Goal: Task Accomplishment & Management: Complete application form

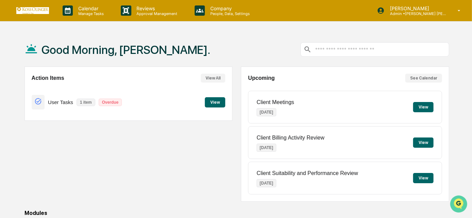
click at [457, 208] on icon "Open customer support" at bounding box center [458, 211] width 17 height 17
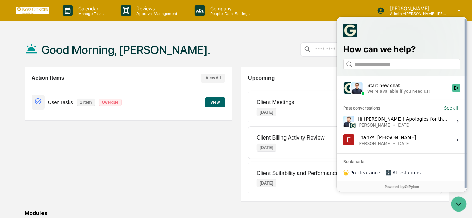
click at [397, 124] on span "[DATE]" at bounding box center [404, 124] width 14 height 5
click at [343, 122] on button "View issue" at bounding box center [343, 121] width 0 height 0
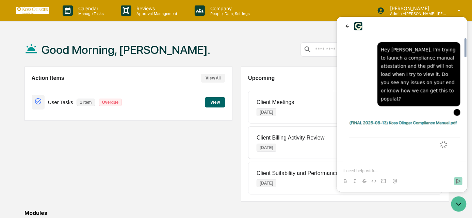
scroll to position [31, 0]
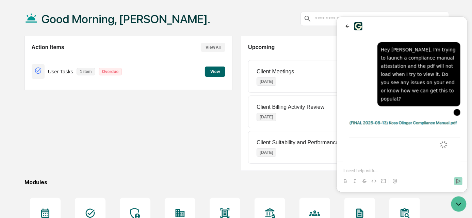
click at [135, 117] on div "Action Items View All User Tasks 1 item Overdue View" at bounding box center [129, 103] width 208 height 135
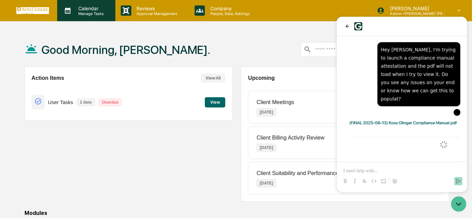
click at [88, 6] on p "Calendar" at bounding box center [90, 8] width 34 height 6
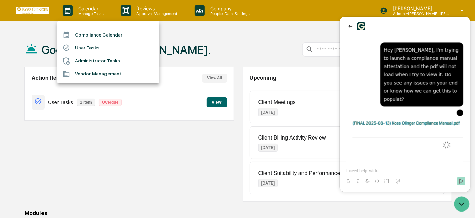
click at [88, 48] on li "User Tasks" at bounding box center [108, 47] width 102 height 13
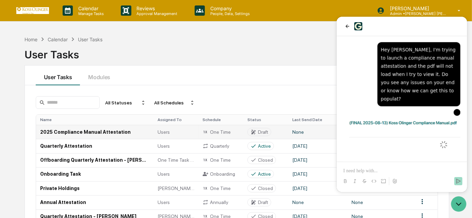
click at [103, 132] on td "2025 Compliance Manual Attestation" at bounding box center [94, 132] width 117 height 14
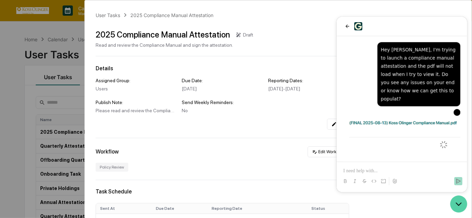
click at [464, 202] on icon "Open customer support" at bounding box center [458, 203] width 17 height 17
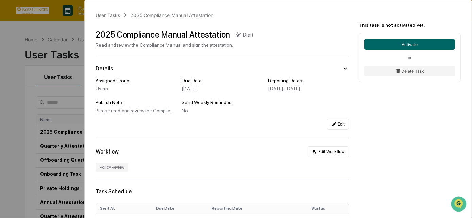
scroll to position [62, 0]
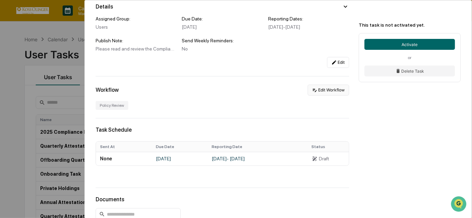
click at [320, 94] on button "Edit Workflow" at bounding box center [329, 89] width 42 height 11
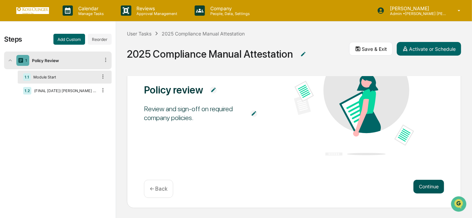
click at [421, 187] on button "Continue" at bounding box center [429, 186] width 31 height 14
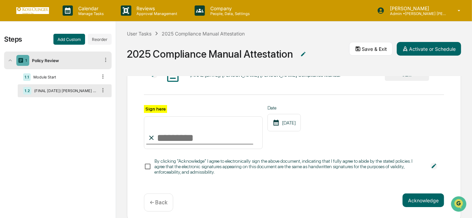
click at [405, 174] on div "By clicking "Acknowledge" I agree to electronically sign the above document, in…" at bounding box center [289, 166] width 269 height 16
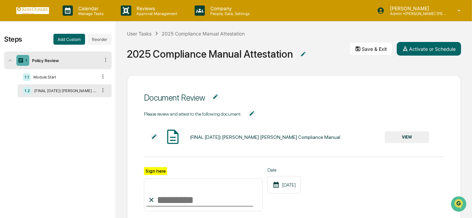
click at [401, 101] on span "Document Review" at bounding box center [294, 97] width 300 height 25
click at [396, 130] on div "(FINAL [DATE]) [PERSON_NAME] [PERSON_NAME] Compliance Manual VIEW" at bounding box center [286, 137] width 285 height 18
click at [400, 142] on button "VIEW" at bounding box center [407, 137] width 44 height 12
